Goal: Complete application form: Complete application form

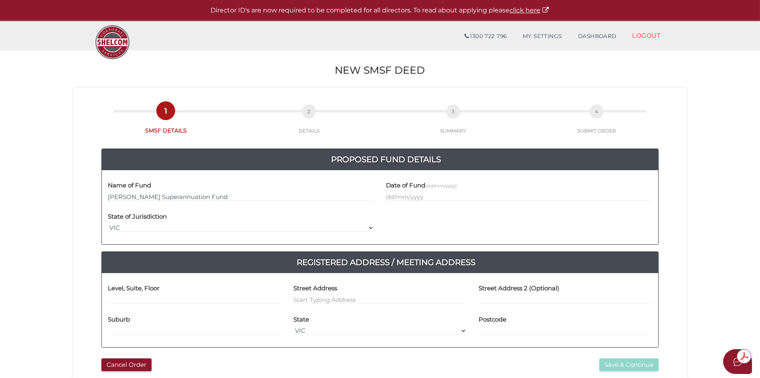
type input "McCormick Superannuation Fund"
click at [399, 197] on input "text" at bounding box center [519, 196] width 266 height 9
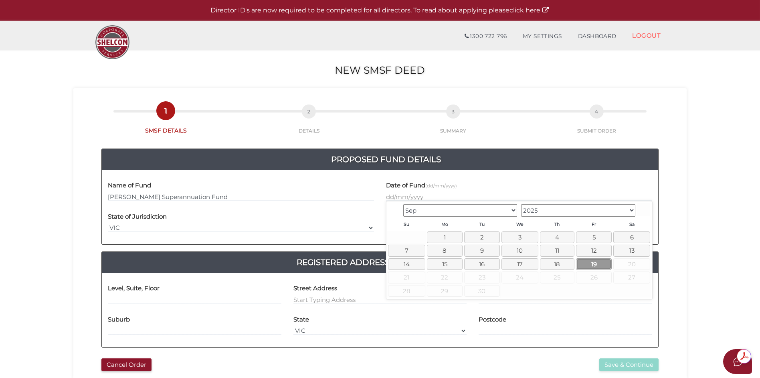
click at [596, 266] on link "19" at bounding box center [594, 264] width 36 height 12
type input "19/09/2025"
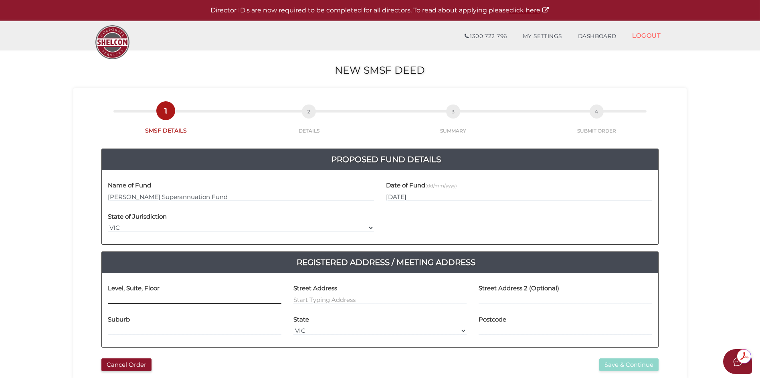
drag, startPoint x: 123, startPoint y: 300, endPoint x: 152, endPoint y: 303, distance: 29.7
click at [123, 300] on input at bounding box center [194, 299] width 173 height 9
type input "Level 1"
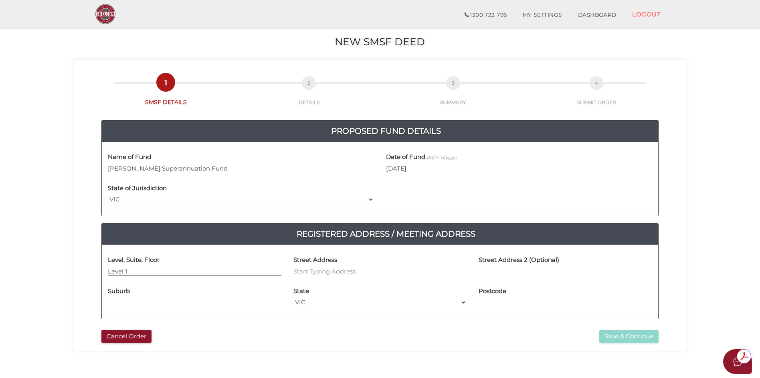
scroll to position [80, 0]
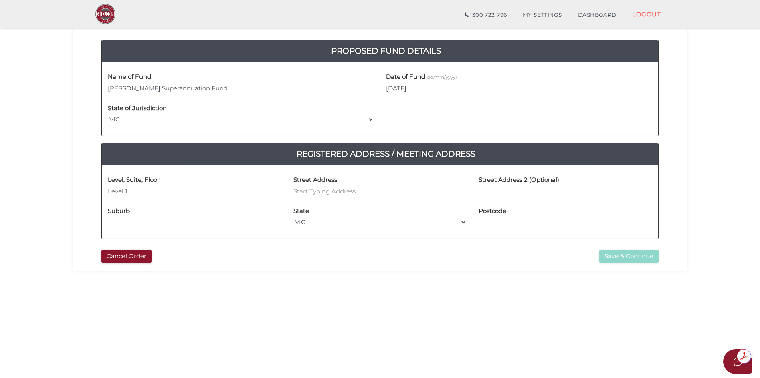
click at [303, 194] on input at bounding box center [379, 191] width 173 height 9
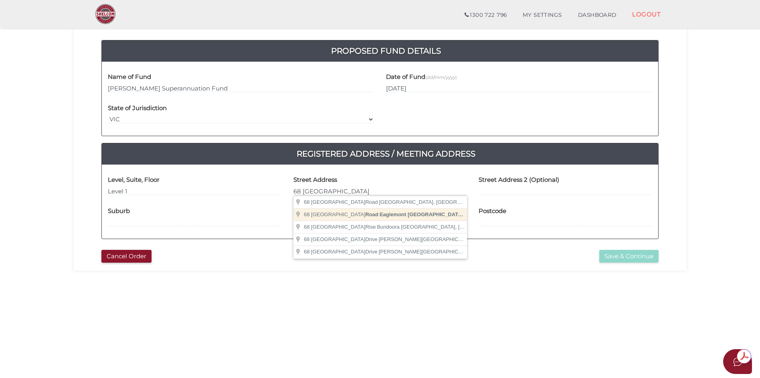
type input "68 Silverdale Road, Eaglemont VIC, Australia"
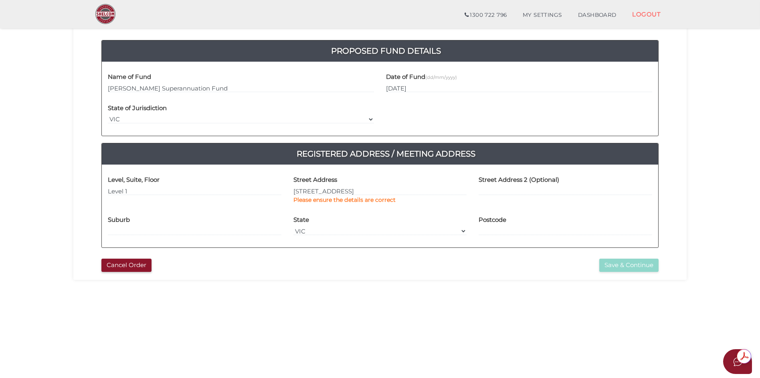
type input "68 Silverdale Road"
type input "Eaglemont"
select select "VIC"
type input "3084"
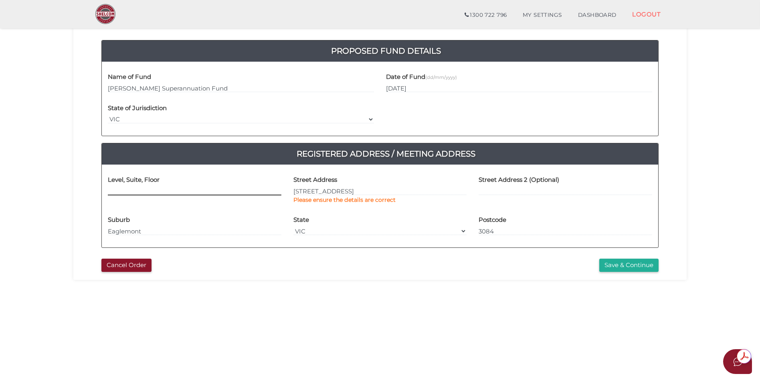
drag, startPoint x: 120, startPoint y: 191, endPoint x: 120, endPoint y: 195, distance: 4.4
click at [120, 192] on input at bounding box center [194, 191] width 173 height 9
type input "Level 1"
click at [616, 266] on button "Save & Continue" at bounding box center [628, 265] width 59 height 13
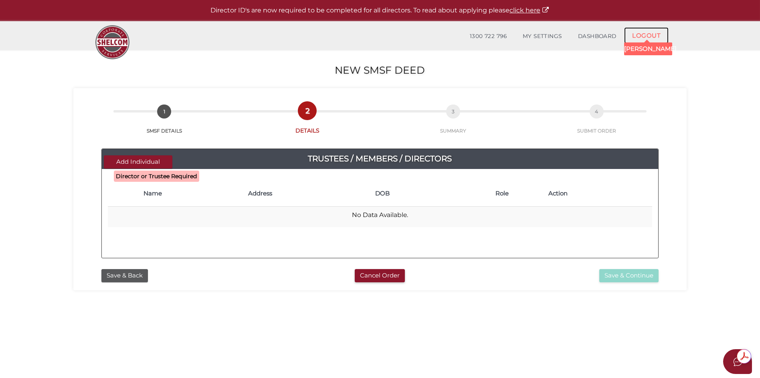
click at [640, 36] on link "LOGOUT" at bounding box center [646, 35] width 44 height 16
